Goal: Task Accomplishment & Management: Manage account settings

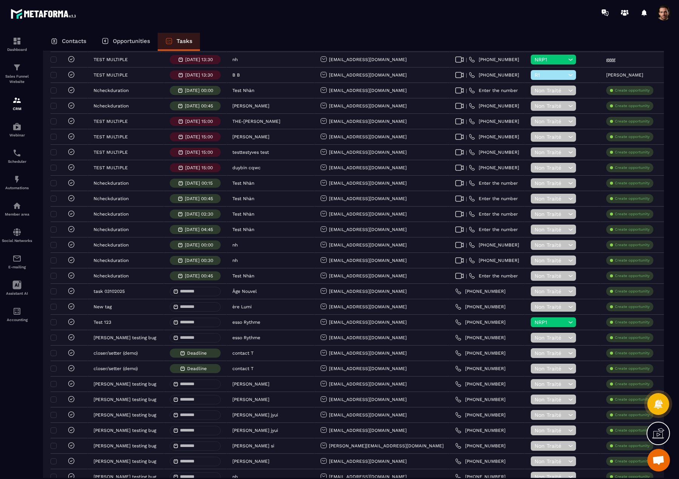
scroll to position [716, 0]
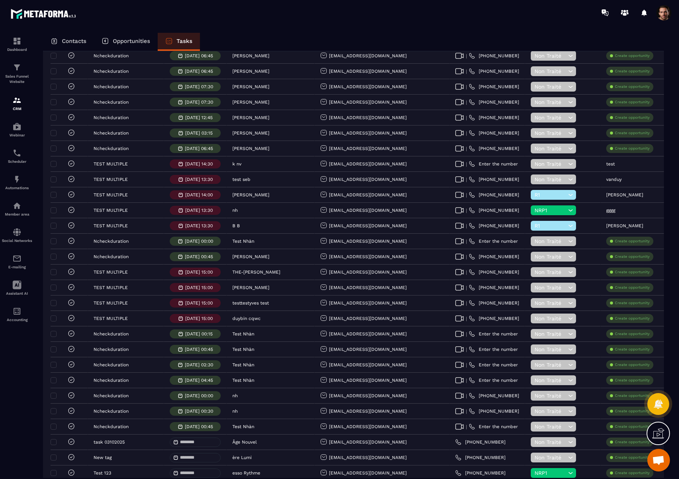
click at [80, 40] on p "Contacts" at bounding box center [74, 41] width 25 height 7
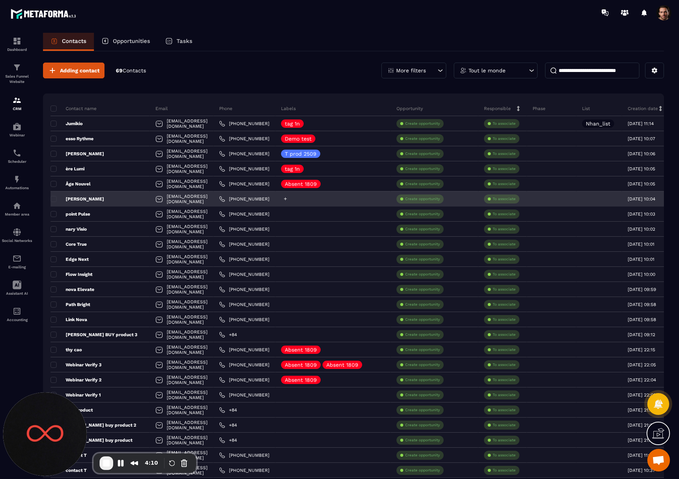
click at [290, 196] on div at bounding box center [332, 199] width 115 height 15
click at [287, 199] on icon at bounding box center [285, 199] width 3 height 3
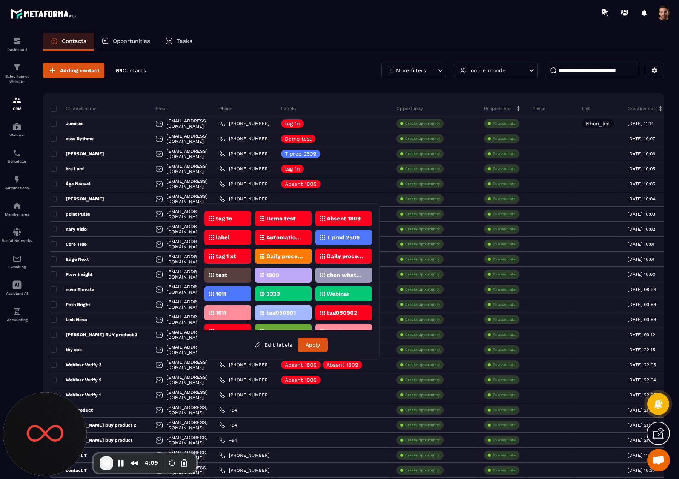
click at [230, 237] on div "label" at bounding box center [227, 237] width 47 height 15
click at [308, 348] on button "Apply" at bounding box center [312, 345] width 30 height 14
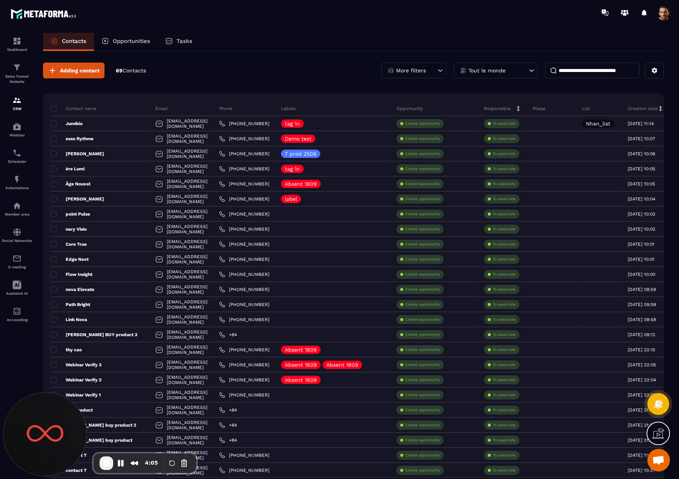
click at [184, 40] on p "Tasks" at bounding box center [184, 41] width 16 height 7
